Goal: Transaction & Acquisition: Purchase product/service

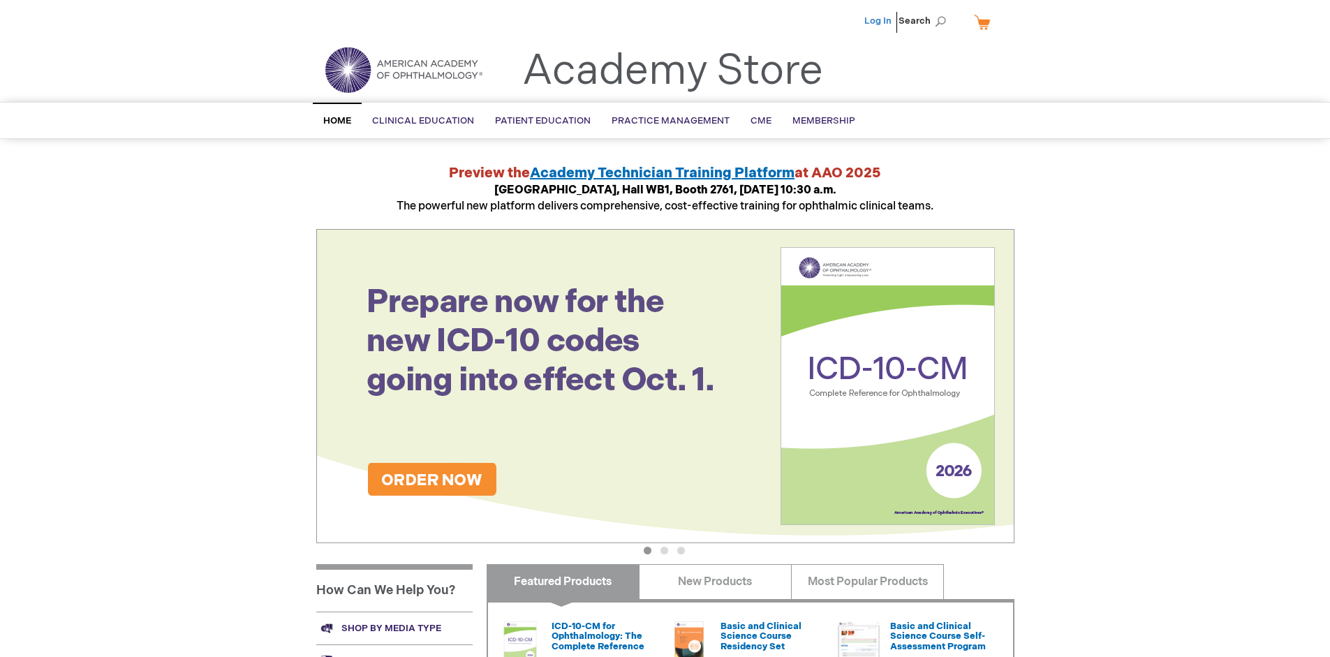
click at [879, 21] on link "Log In" at bounding box center [877, 20] width 27 height 11
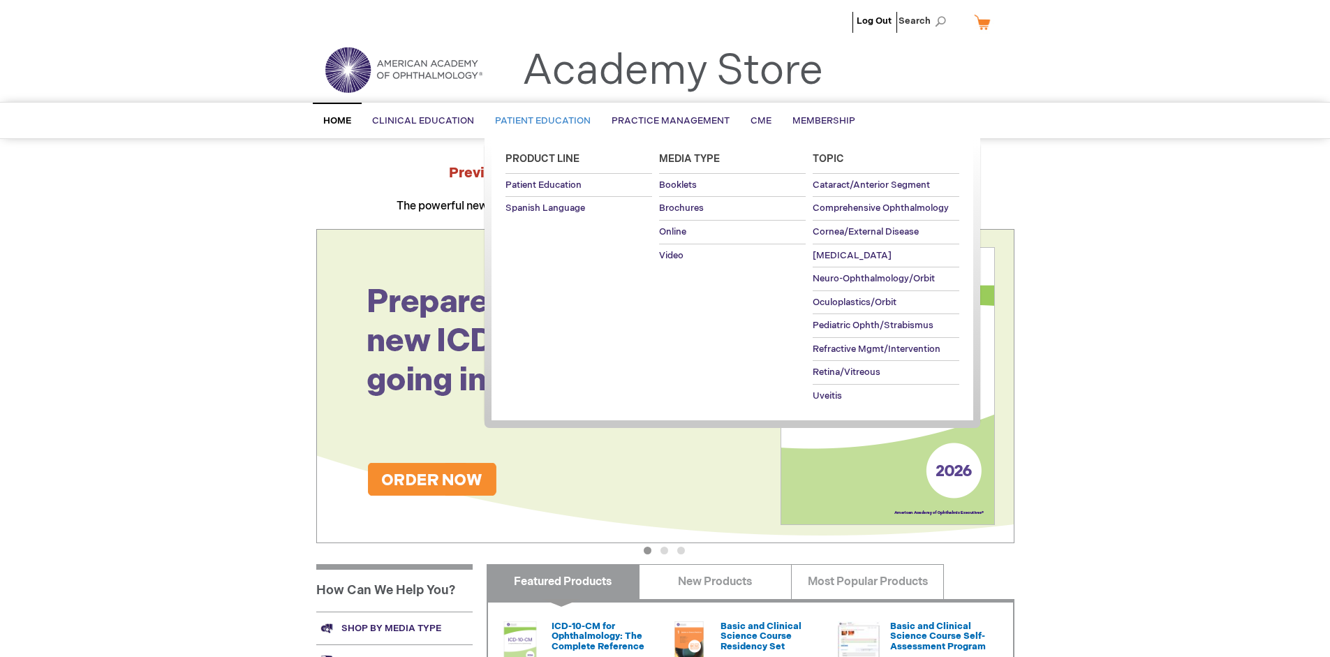
click at [539, 121] on span "Patient Education" at bounding box center [543, 120] width 96 height 11
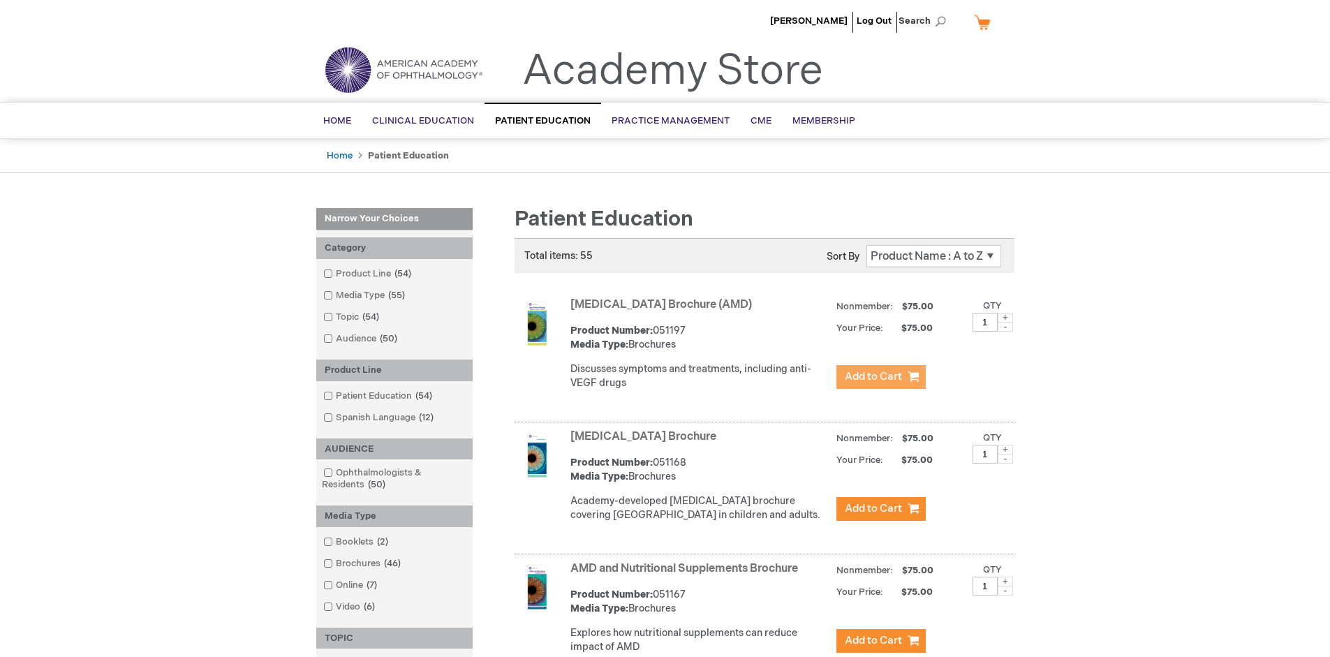
click at [880, 377] on span "Add to Cart" at bounding box center [873, 376] width 57 height 13
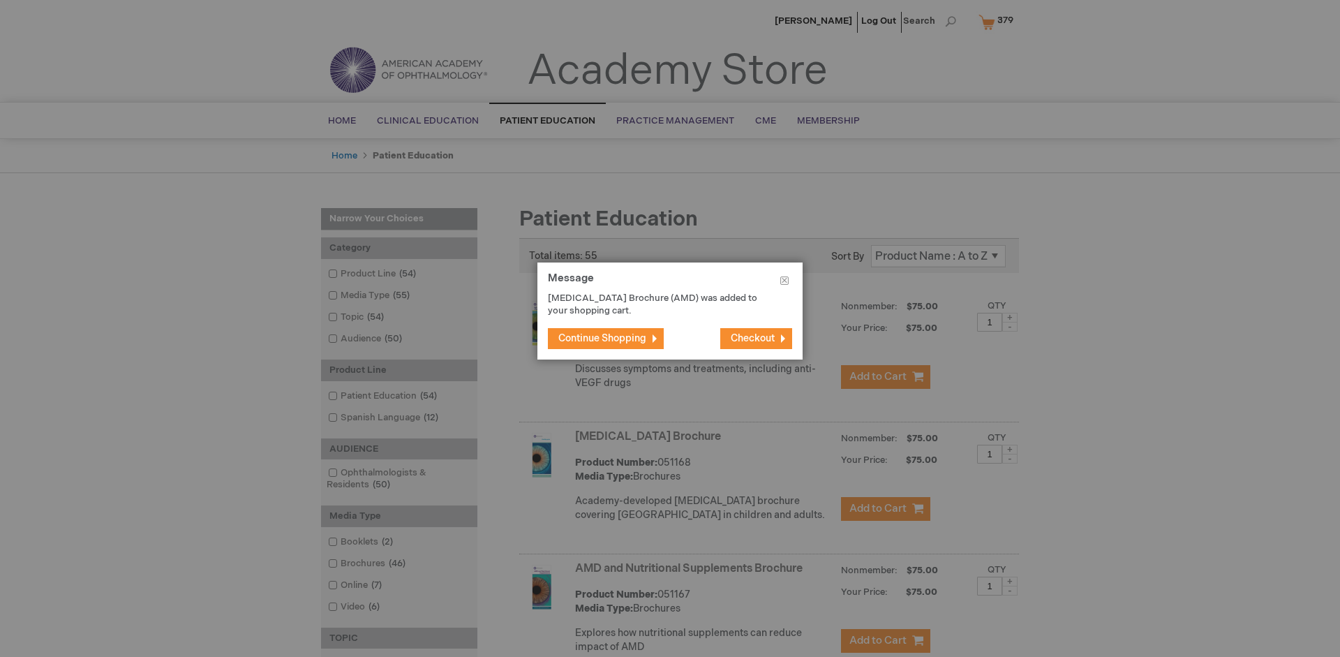
click at [602, 338] on span "Continue Shopping" at bounding box center [602, 338] width 88 height 12
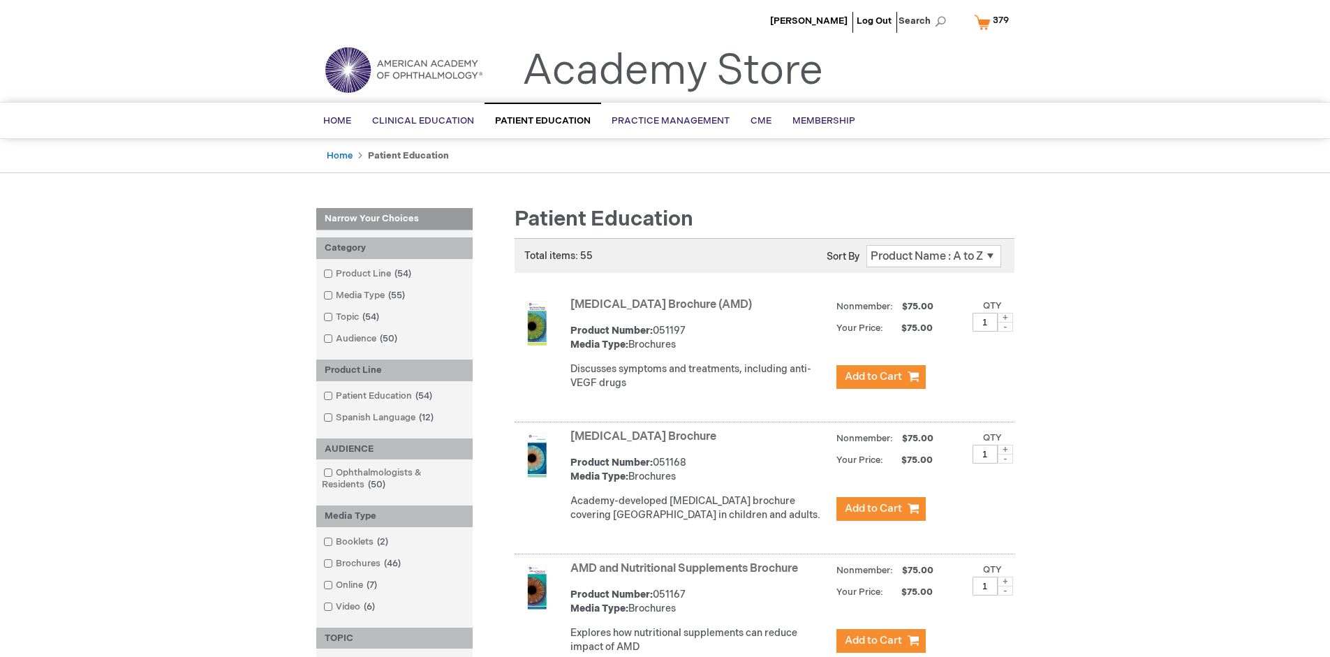
click at [687, 575] on link "AMD and Nutritional Supplements Brochure" at bounding box center [684, 568] width 228 height 13
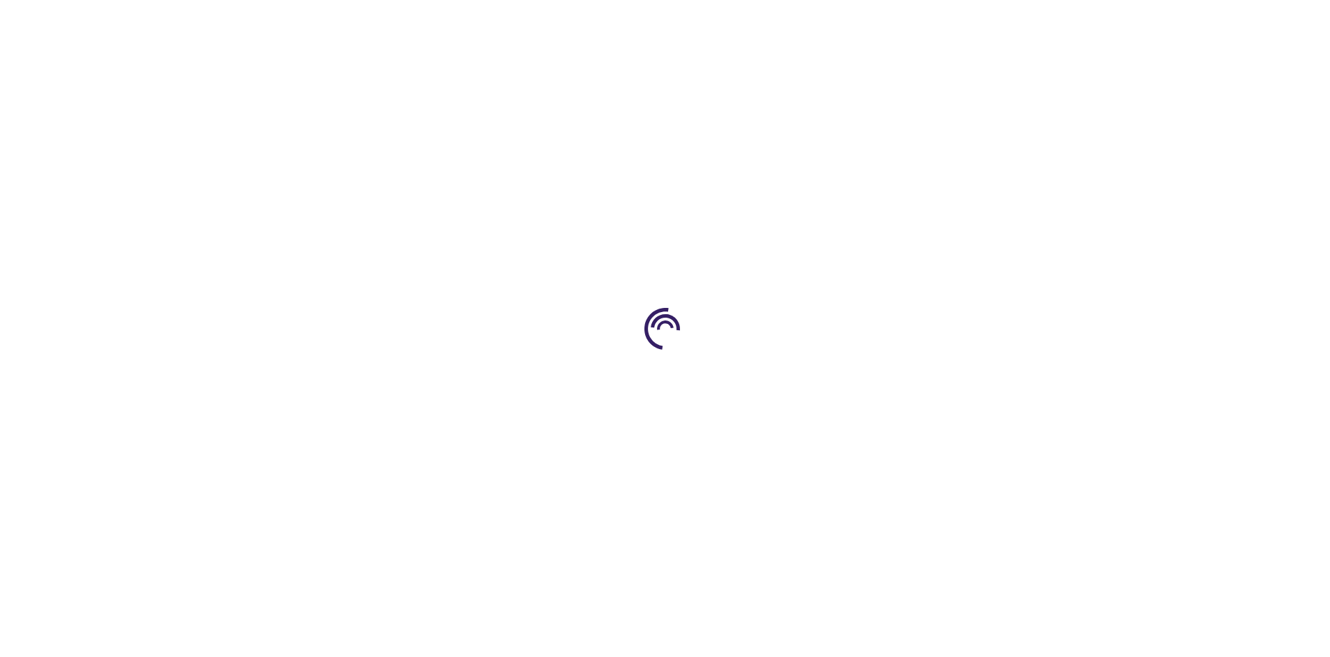
type input "1"
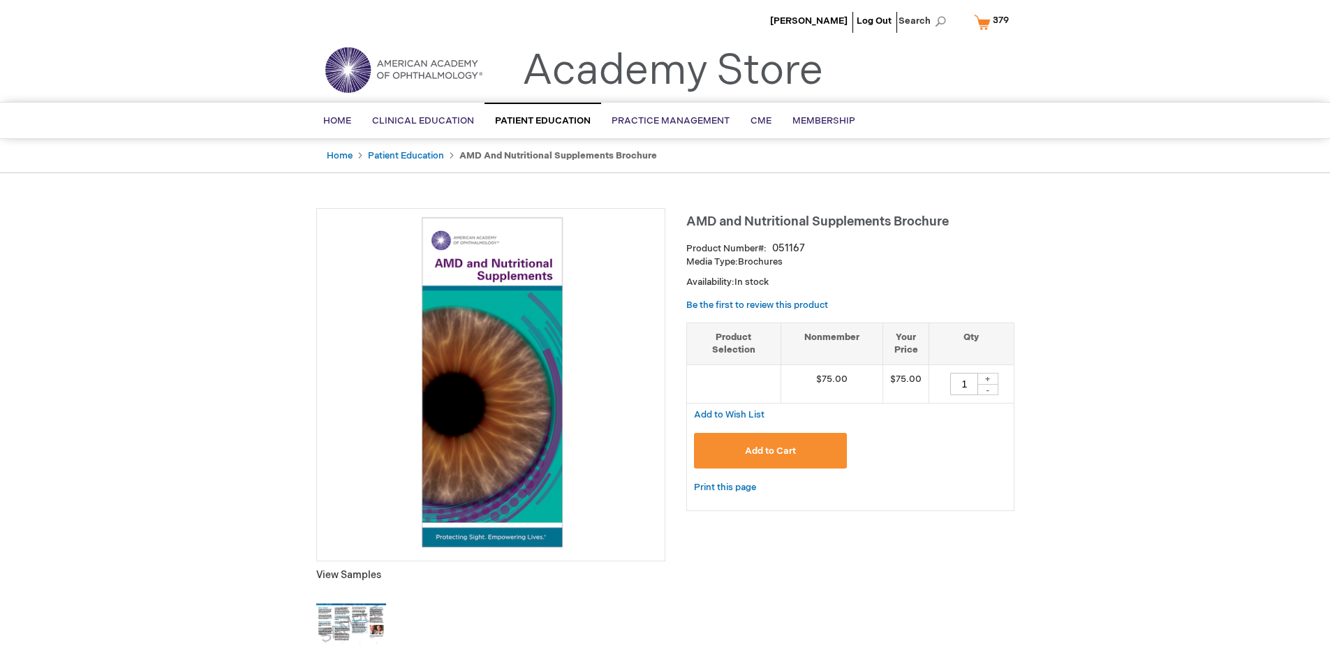
click at [770, 450] on span "Add to Cart" at bounding box center [770, 450] width 51 height 11
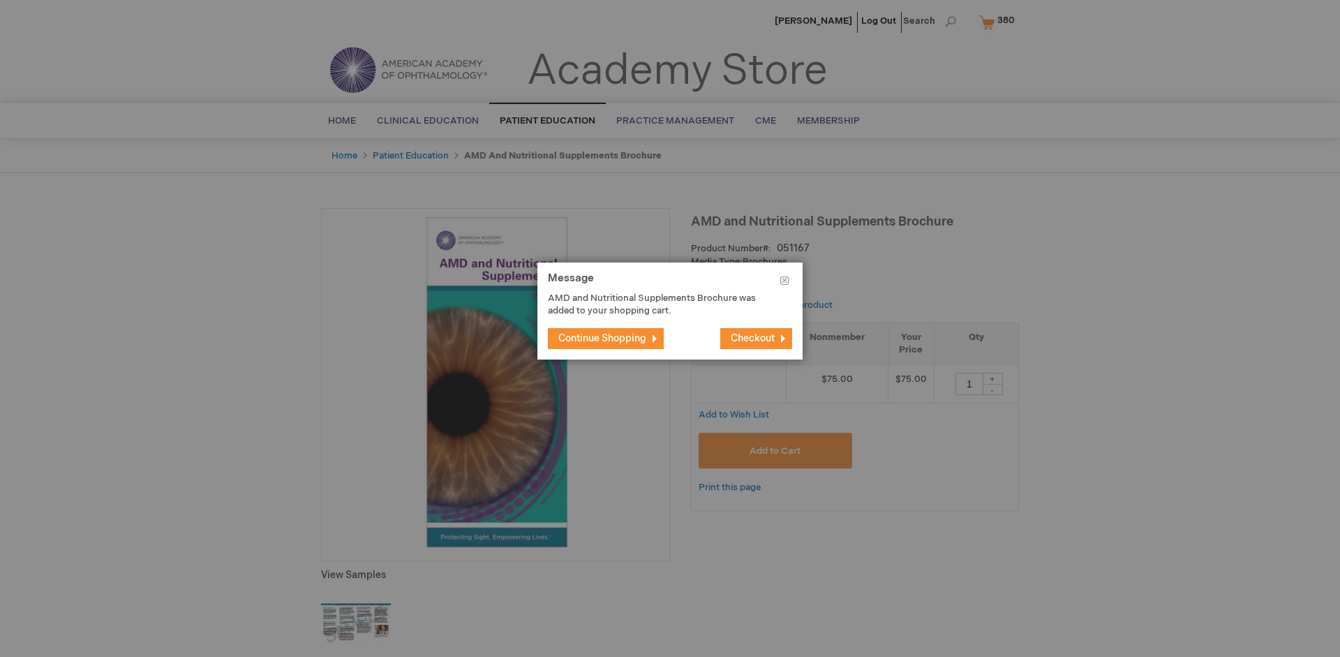
click at [602, 338] on span "Continue Shopping" at bounding box center [602, 338] width 88 height 12
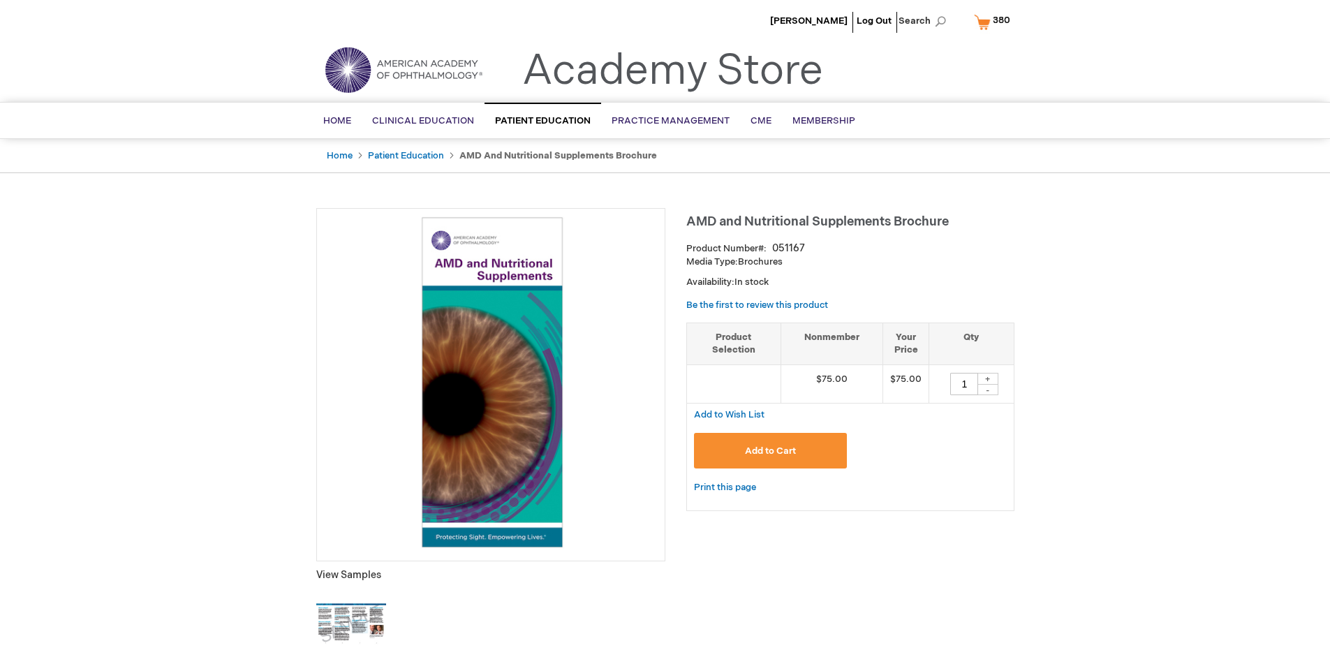
click at [994, 22] on span "380" at bounding box center [1001, 20] width 17 height 11
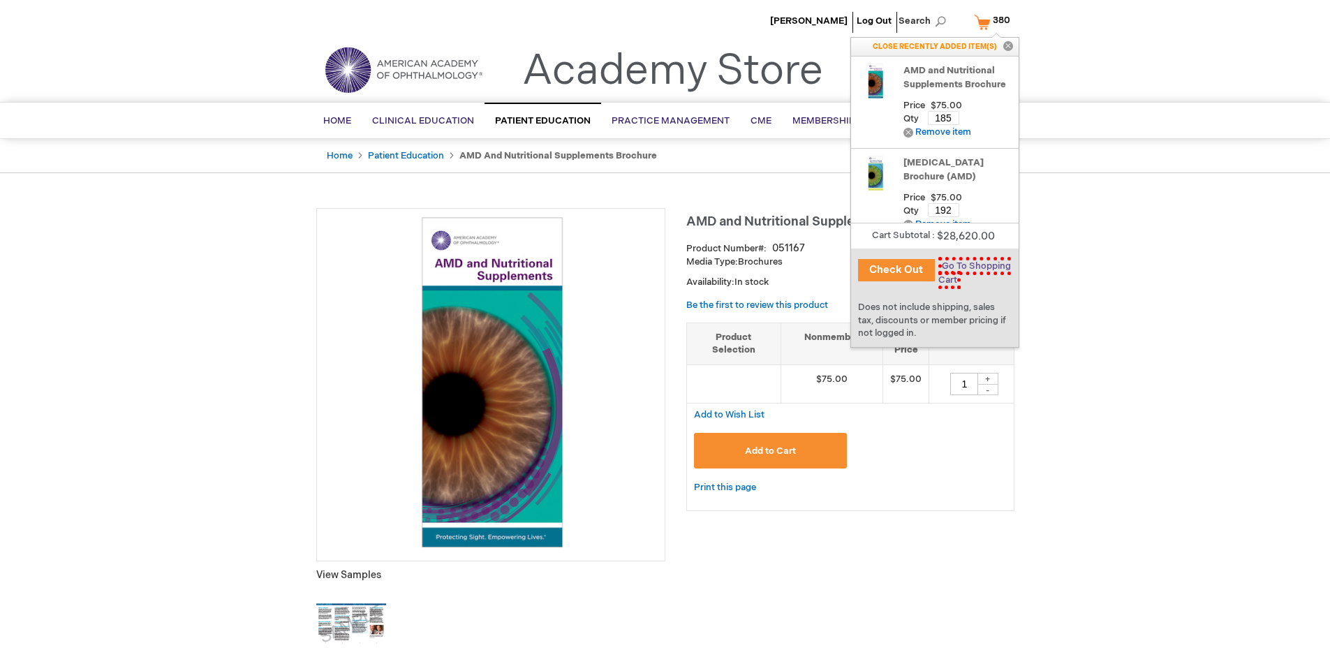
click at [971, 266] on span "Go To Shopping Cart" at bounding box center [974, 273] width 73 height 32
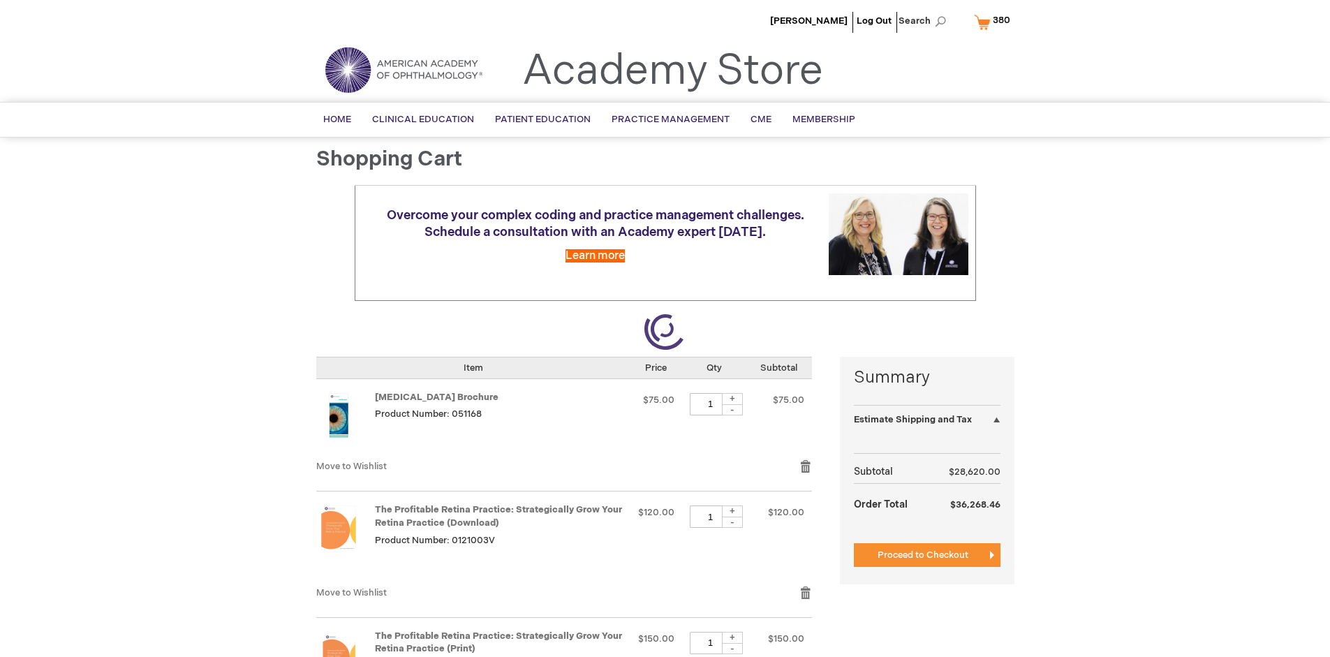
select select "US"
select select "41"
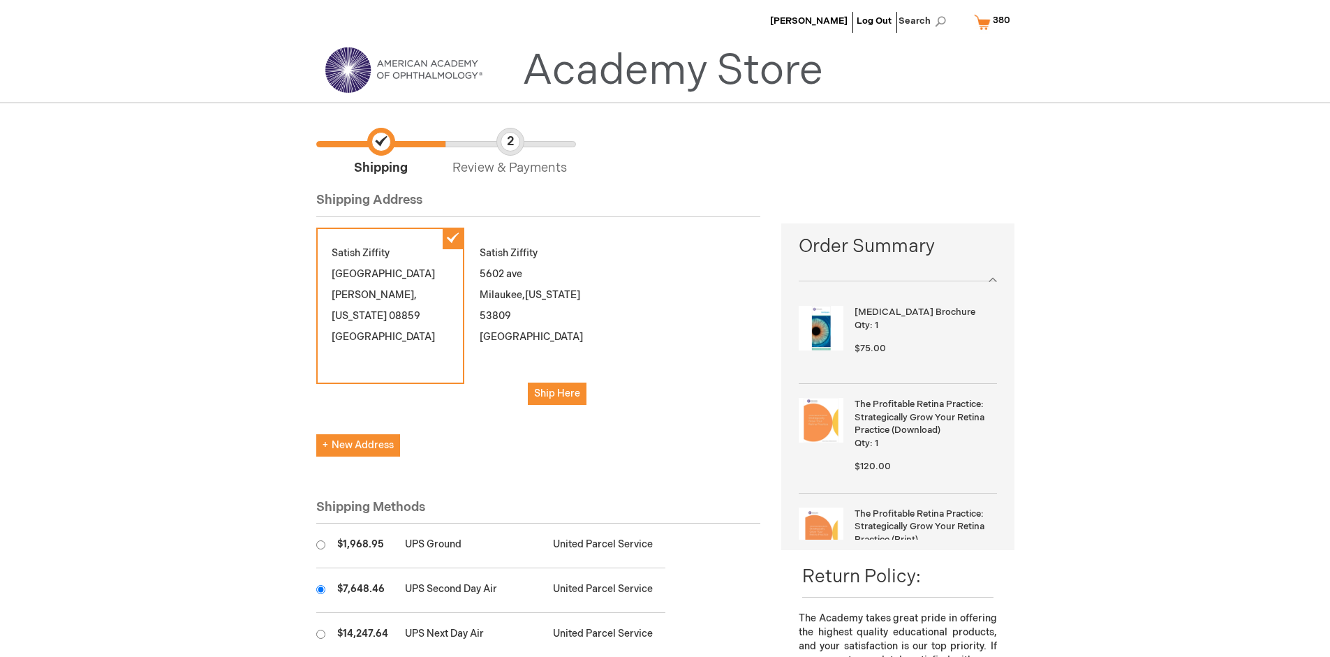
click at [320, 589] on input "radio" at bounding box center [320, 589] width 9 height 9
